Goal: Information Seeking & Learning: Check status

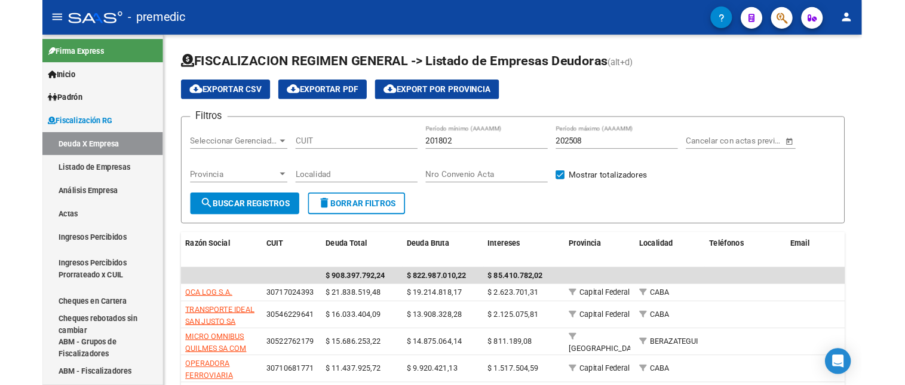
scroll to position [199, 0]
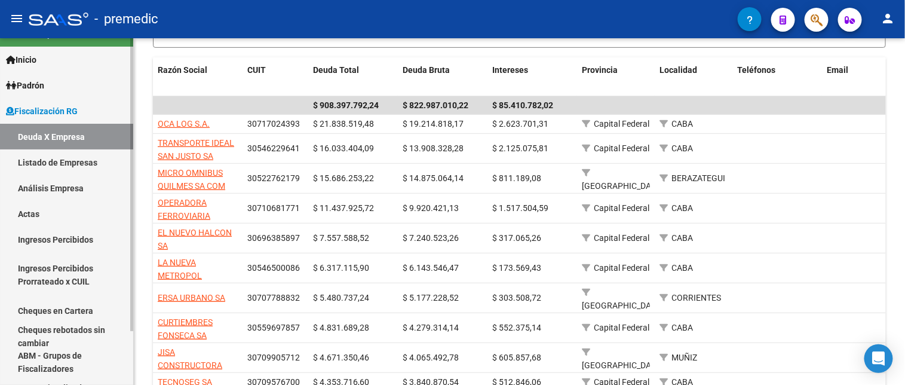
click at [60, 180] on link "Análisis Empresa" at bounding box center [66, 188] width 133 height 26
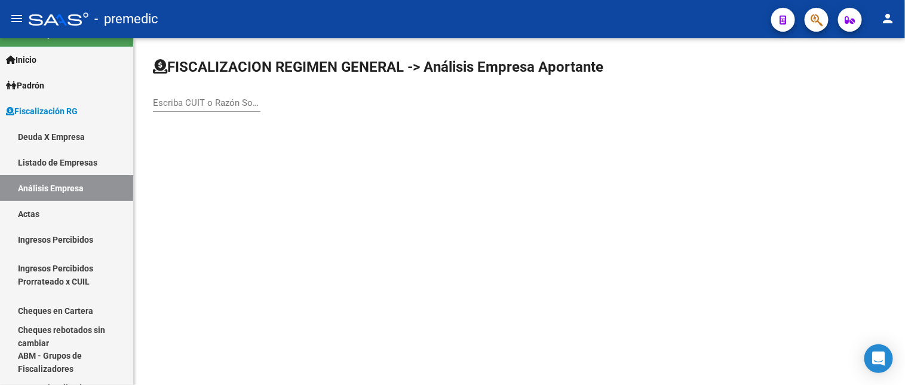
click at [182, 100] on input "Escriba CUIT o Razón Social para buscar" at bounding box center [206, 102] width 107 height 11
paste input "30-59208813-0"
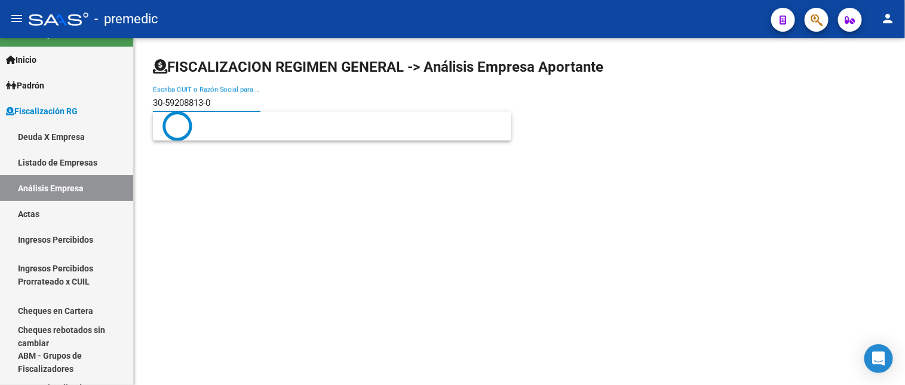
click at [208, 100] on input "30-59208813-0" at bounding box center [206, 102] width 107 height 11
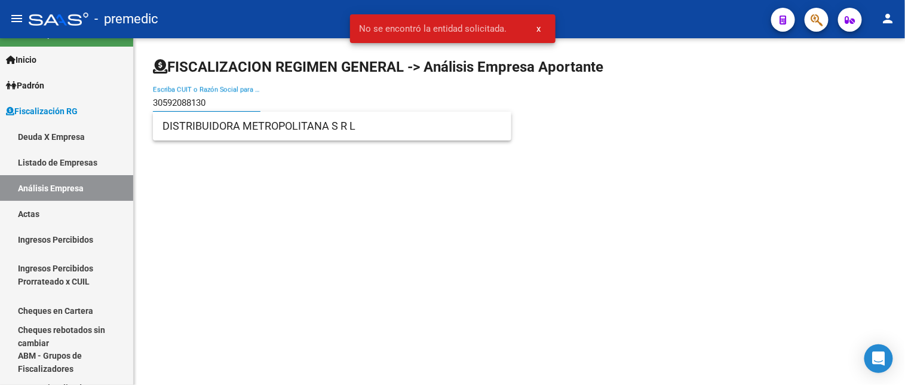
type input "30592088130"
click at [245, 134] on span "DISTRIBUIDORA METROPOLITANA S R L" at bounding box center [331, 126] width 339 height 29
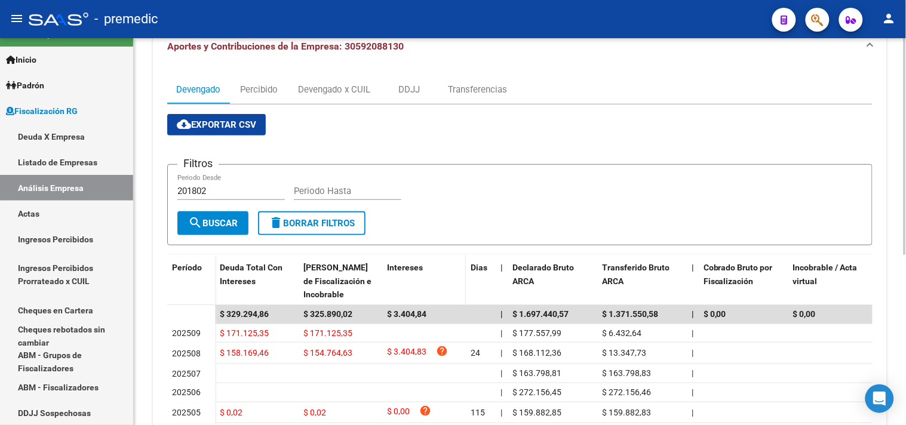
scroll to position [38, 0]
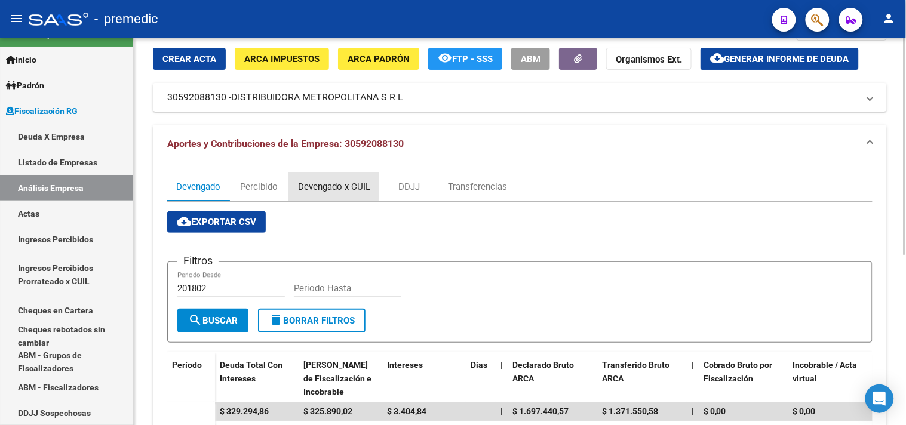
click at [326, 181] on div "Devengado x CUIL" at bounding box center [334, 186] width 72 height 13
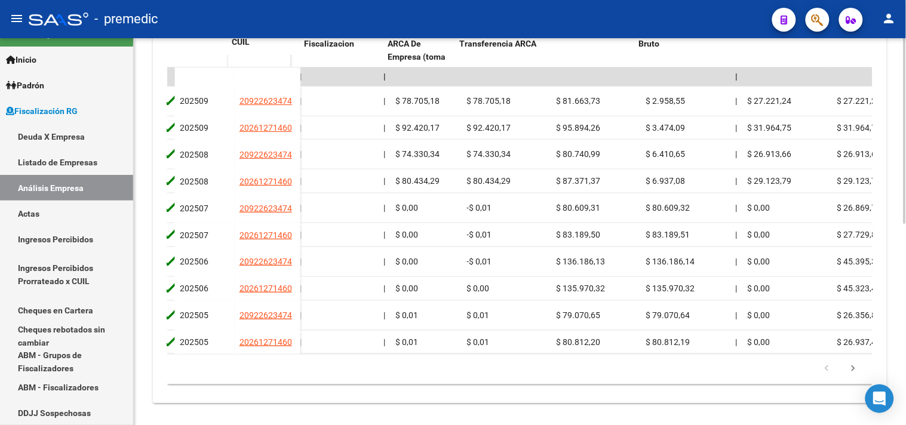
scroll to position [0, 403]
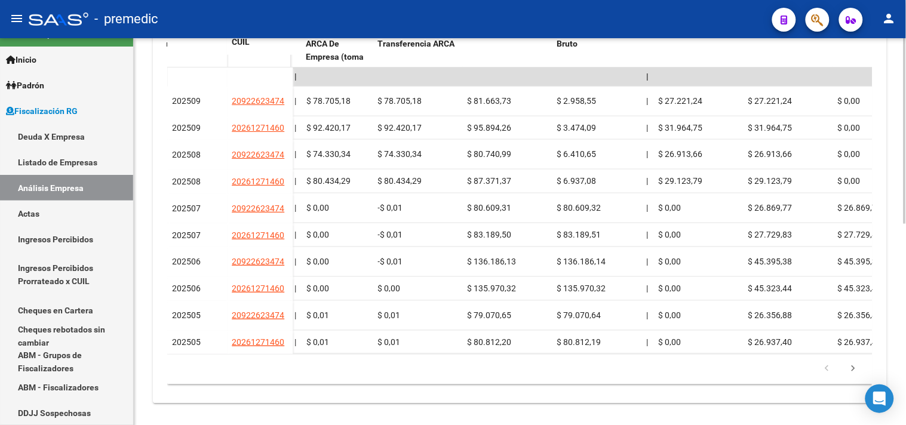
drag, startPoint x: 327, startPoint y: 395, endPoint x: 315, endPoint y: 391, distance: 13.0
click at [315, 385] on div "Período CUIL Gerenciador Nombre y Apellido Afiliado Activo Deuda Bruta Neto de …" at bounding box center [519, 201] width 705 height 368
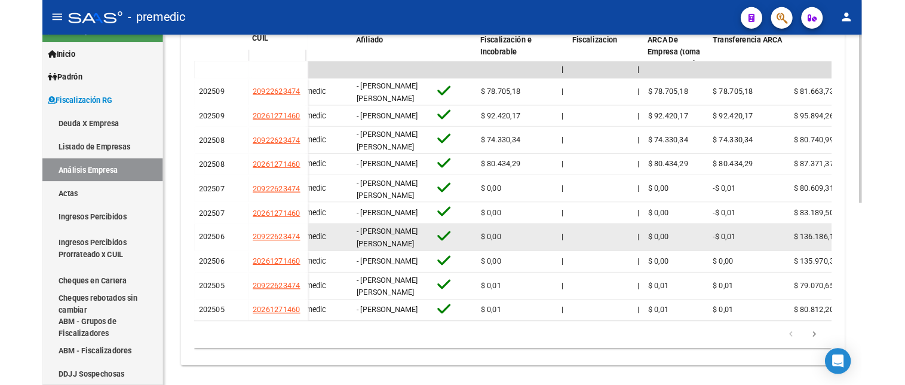
scroll to position [0, 0]
